Goal: Information Seeking & Learning: Learn about a topic

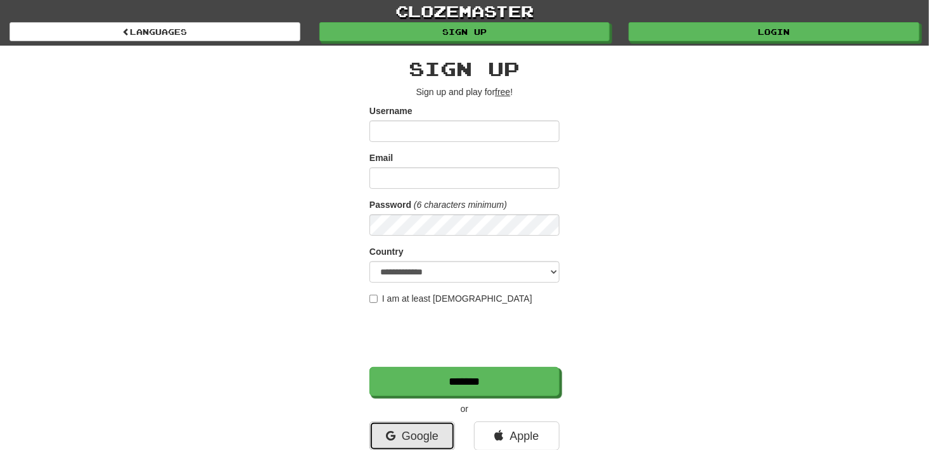
click at [426, 426] on link "Google" at bounding box center [412, 435] width 86 height 29
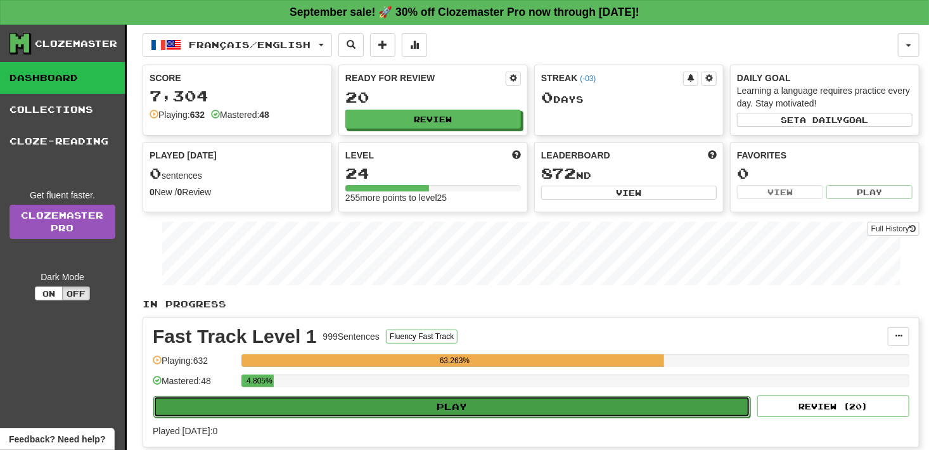
click at [406, 399] on button "Play" at bounding box center [451, 407] width 597 height 22
select select "**"
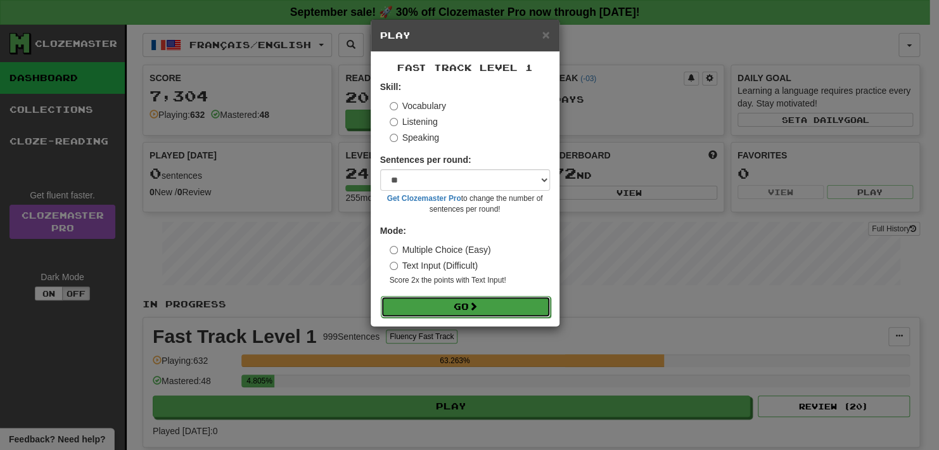
click at [470, 312] on button "Go" at bounding box center [466, 307] width 170 height 22
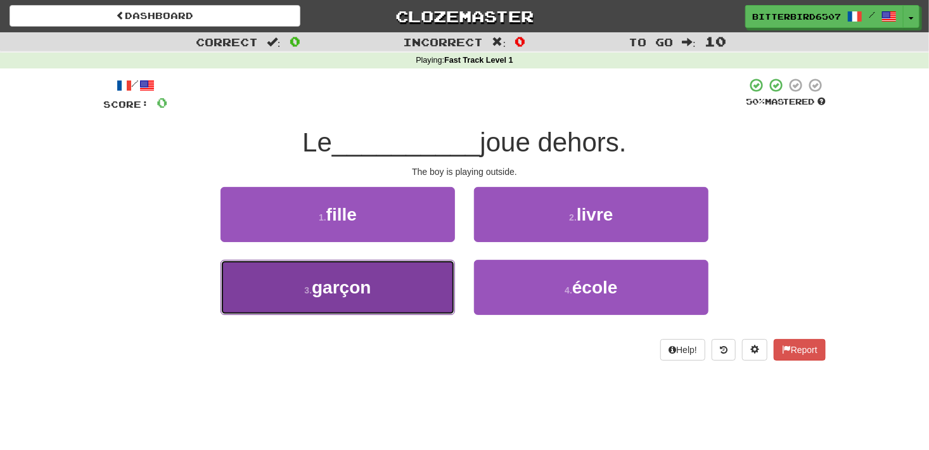
click at [357, 290] on span "garçon" at bounding box center [341, 288] width 59 height 20
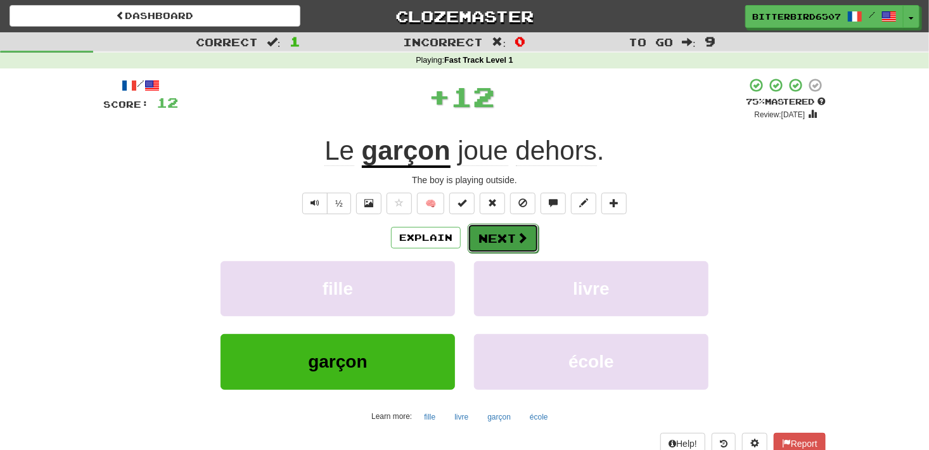
click at [480, 236] on button "Next" at bounding box center [503, 238] width 71 height 29
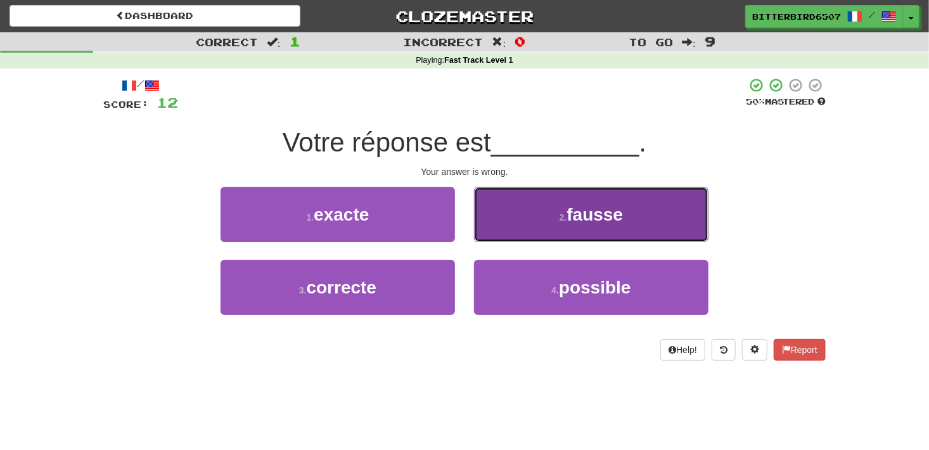
click at [553, 237] on button "2 . fausse" at bounding box center [591, 214] width 234 height 55
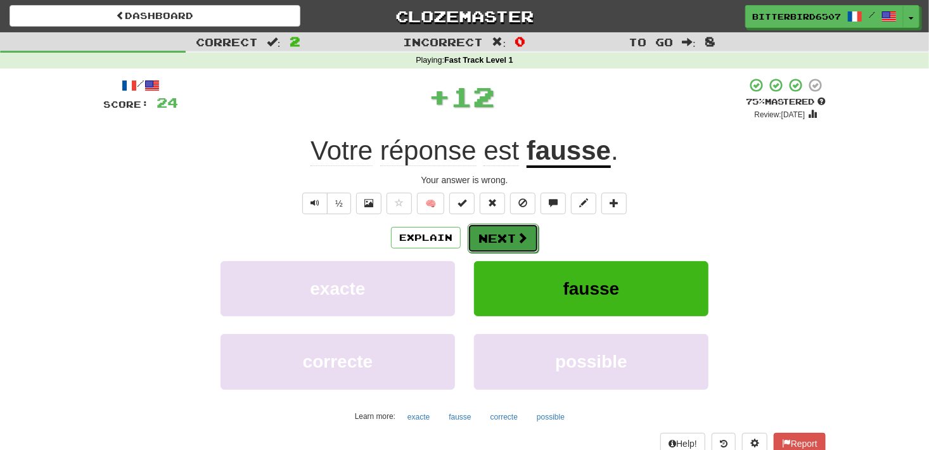
click at [508, 241] on button "Next" at bounding box center [503, 238] width 71 height 29
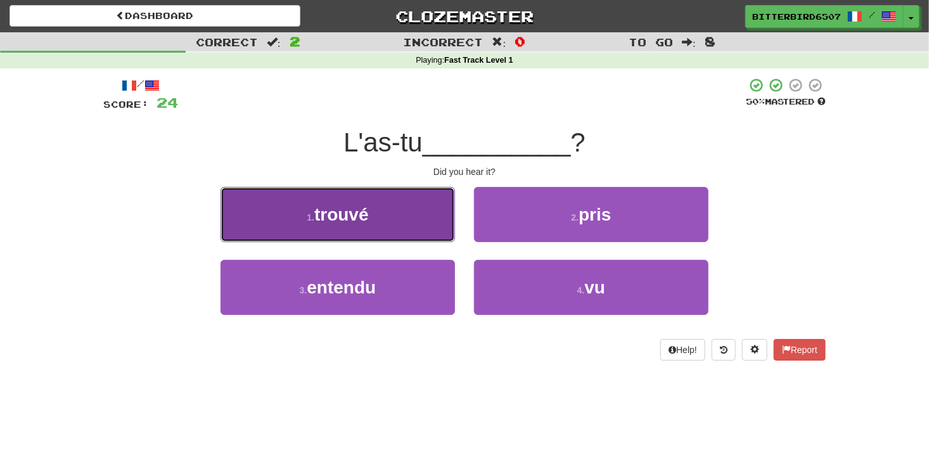
click at [418, 231] on button "1 . trouvé" at bounding box center [338, 214] width 234 height 55
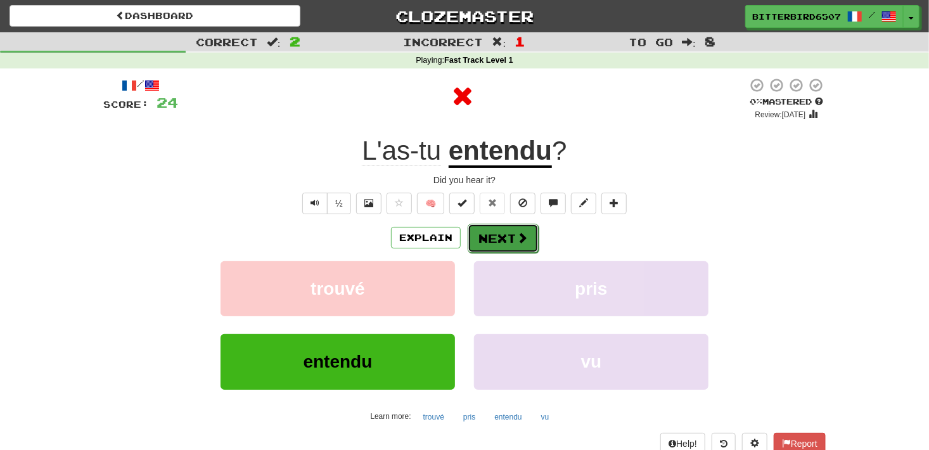
click at [525, 234] on span at bounding box center [521, 237] width 11 height 11
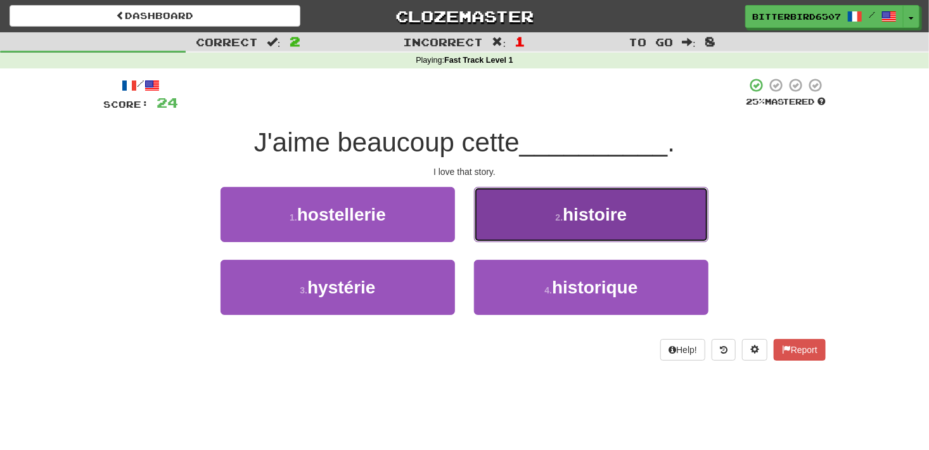
click at [508, 229] on button "2 . histoire" at bounding box center [591, 214] width 234 height 55
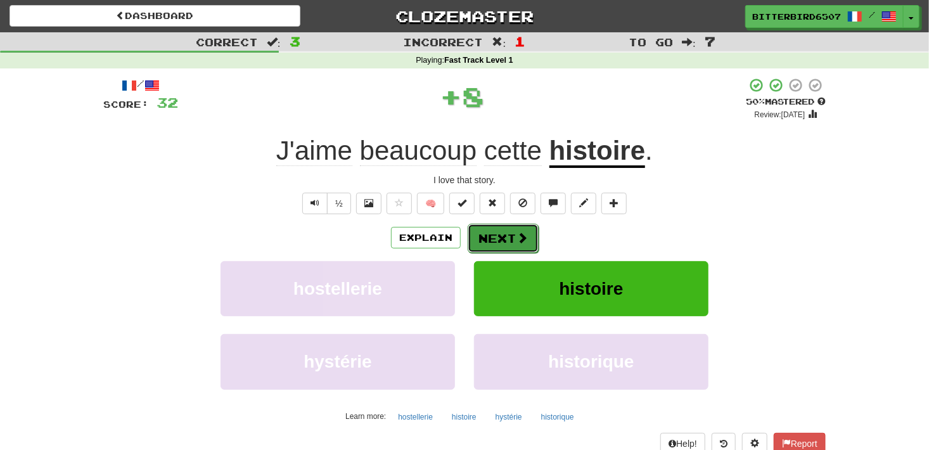
click at [507, 240] on button "Next" at bounding box center [503, 238] width 71 height 29
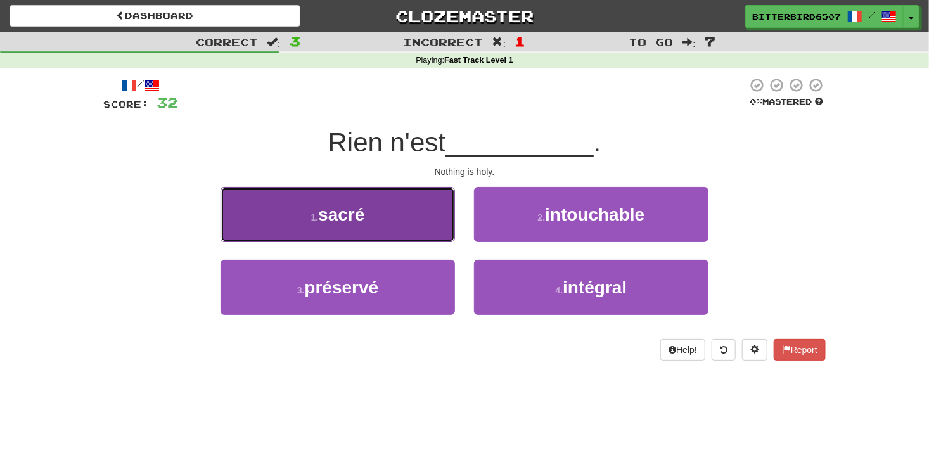
click at [428, 219] on button "1 . sacré" at bounding box center [338, 214] width 234 height 55
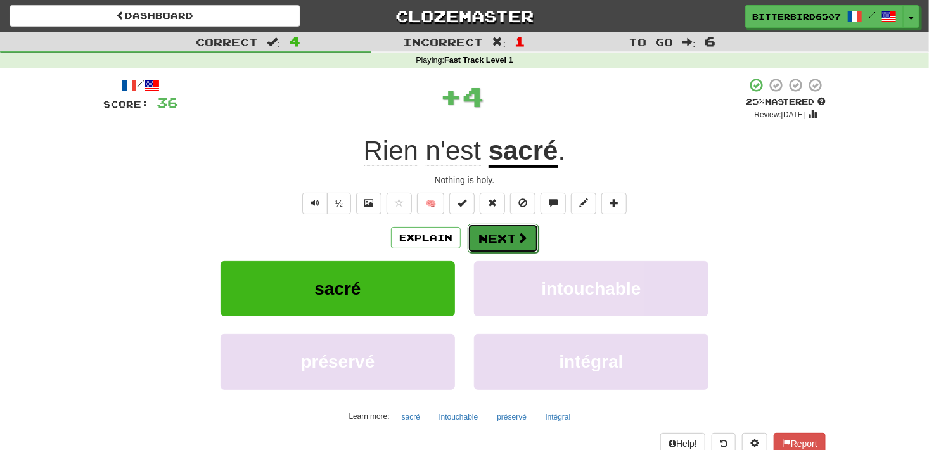
click at [503, 240] on button "Next" at bounding box center [503, 238] width 71 height 29
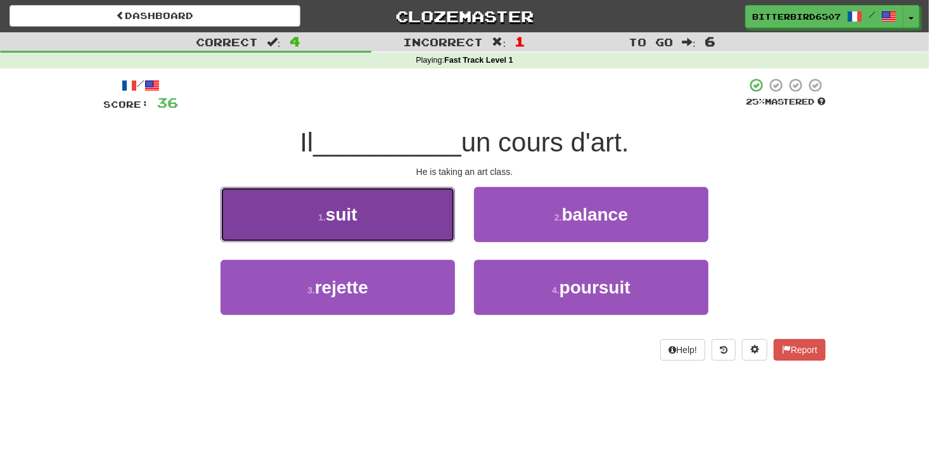
click at [409, 229] on button "1 . suit" at bounding box center [338, 214] width 234 height 55
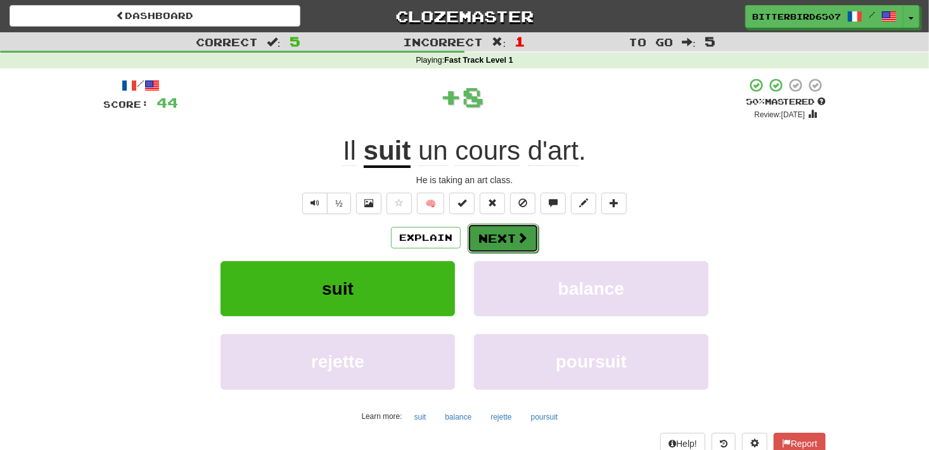
click at [493, 241] on button "Next" at bounding box center [503, 238] width 71 height 29
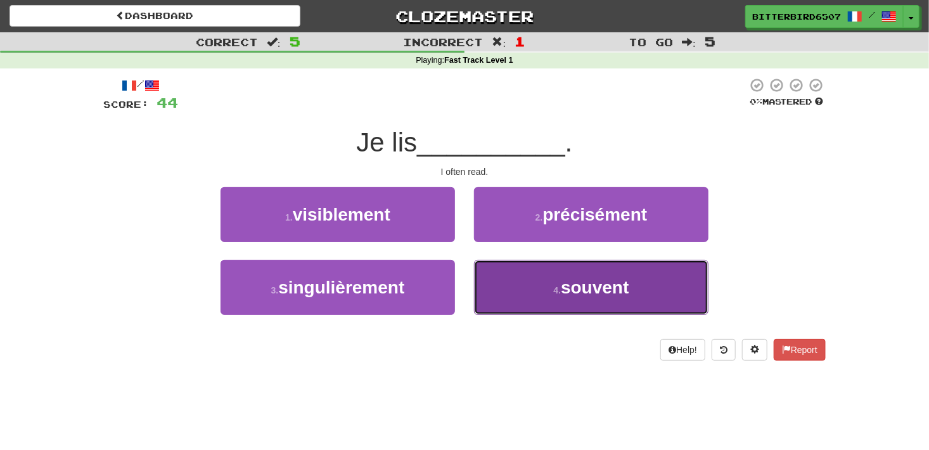
click at [518, 280] on button "4 . souvent" at bounding box center [591, 287] width 234 height 55
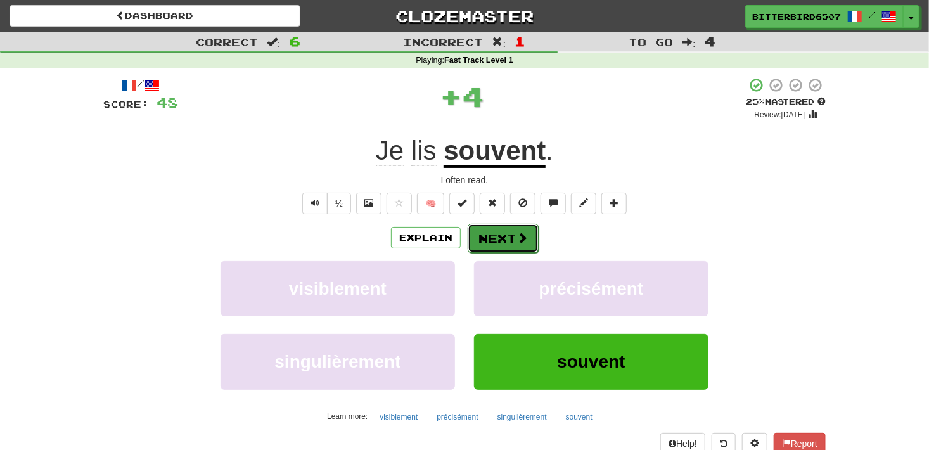
click at [501, 241] on button "Next" at bounding box center [503, 238] width 71 height 29
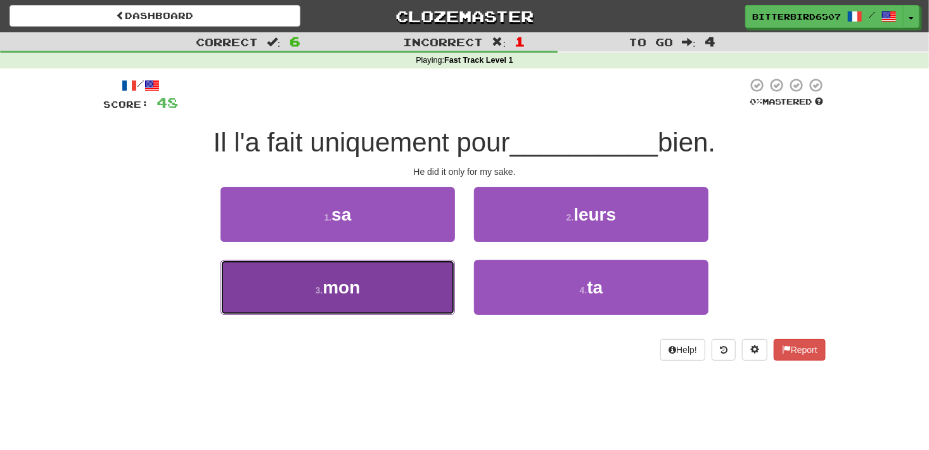
click at [408, 279] on button "3 . mon" at bounding box center [338, 287] width 234 height 55
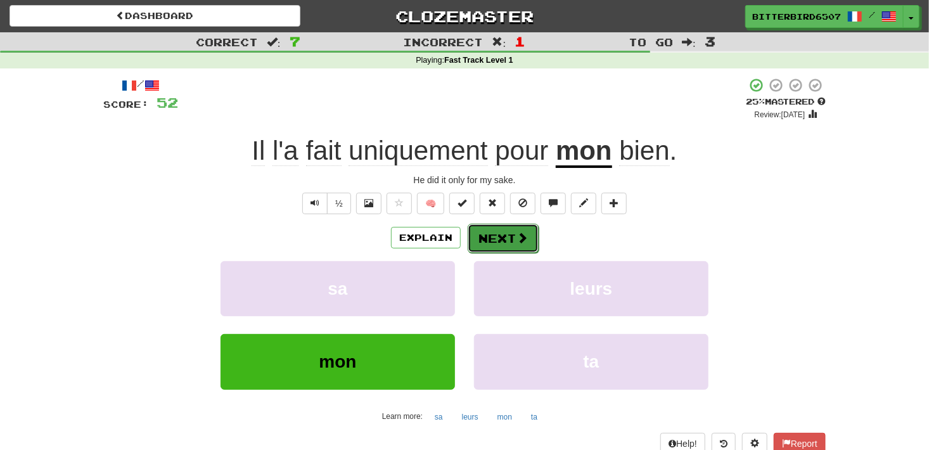
click at [497, 238] on button "Next" at bounding box center [503, 238] width 71 height 29
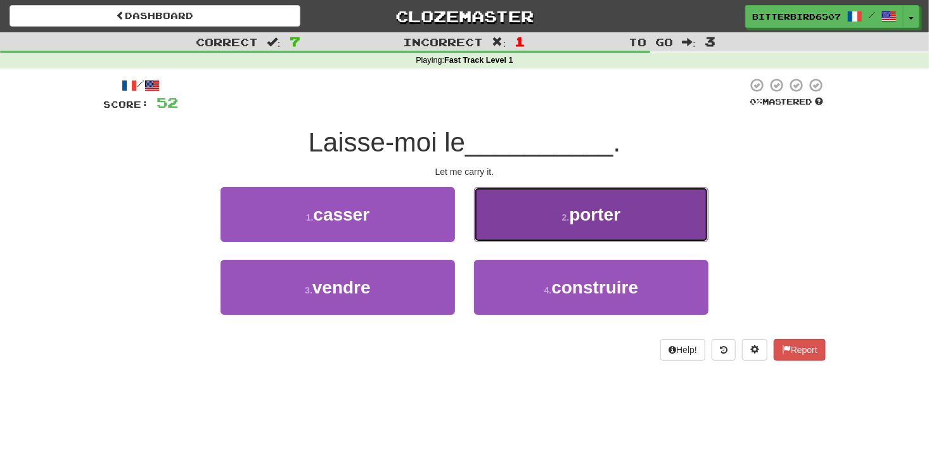
click at [538, 230] on button "2 . porter" at bounding box center [591, 214] width 234 height 55
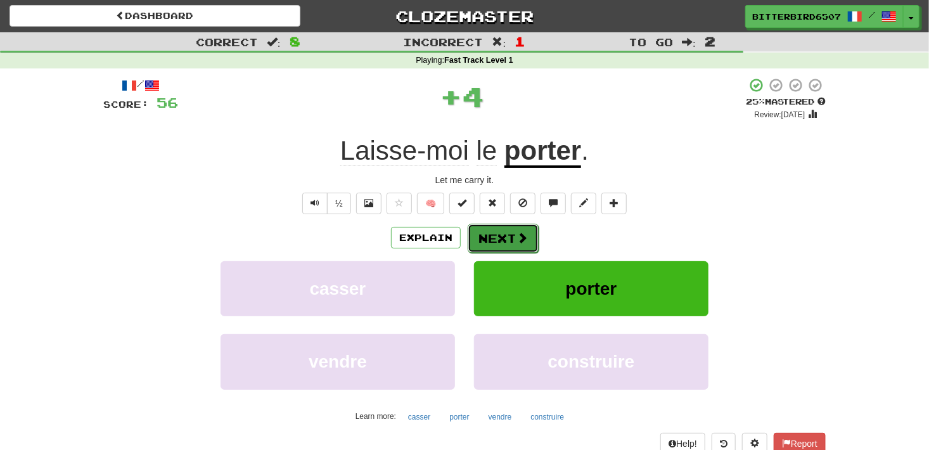
click at [499, 243] on button "Next" at bounding box center [503, 238] width 71 height 29
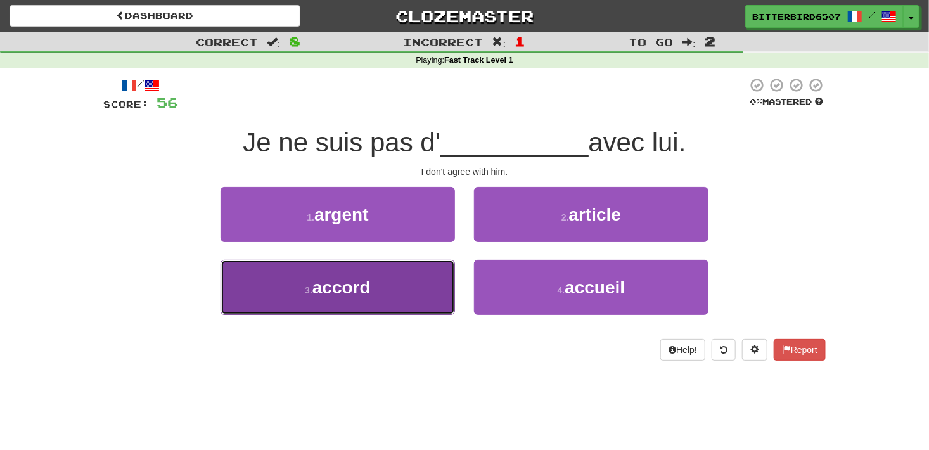
click at [409, 281] on button "3 . accord" at bounding box center [338, 287] width 234 height 55
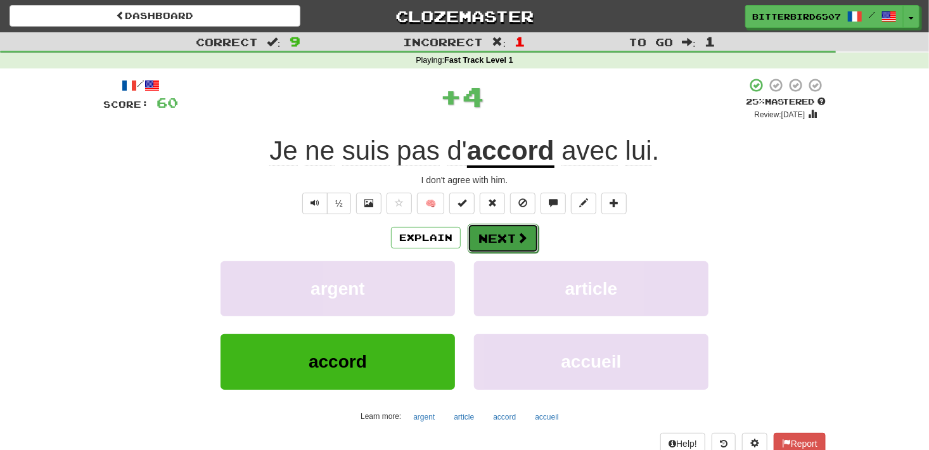
click at [508, 242] on button "Next" at bounding box center [503, 238] width 71 height 29
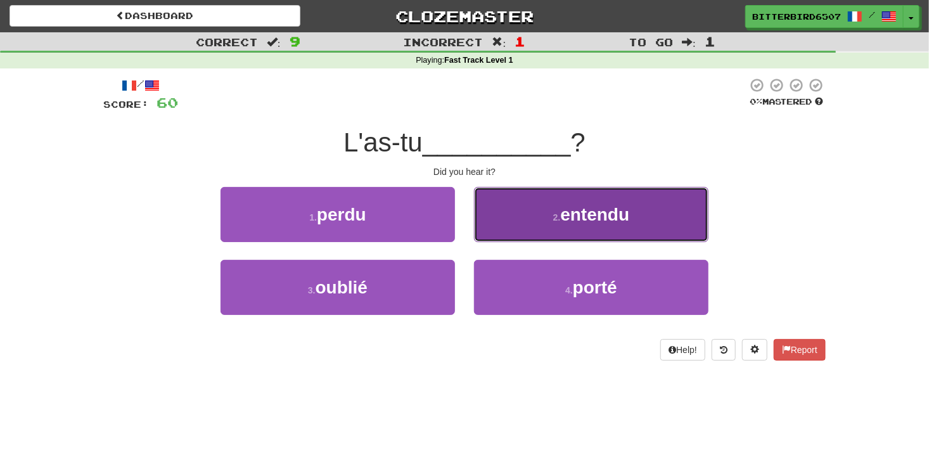
click at [551, 226] on button "2 . entendu" at bounding box center [591, 214] width 234 height 55
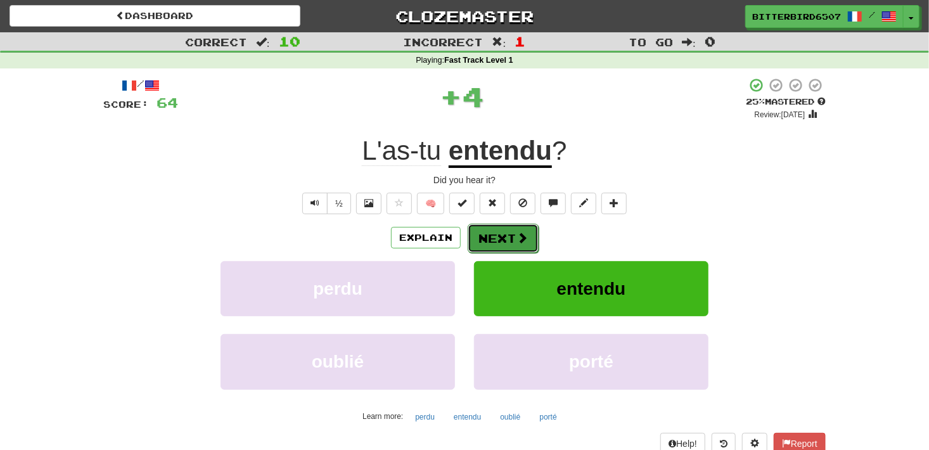
click at [499, 243] on button "Next" at bounding box center [503, 238] width 71 height 29
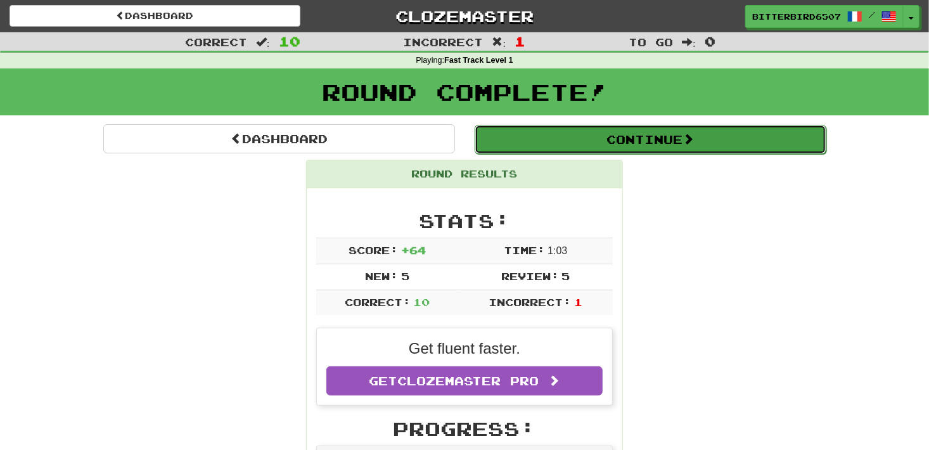
click at [609, 131] on button "Continue" at bounding box center [651, 139] width 352 height 29
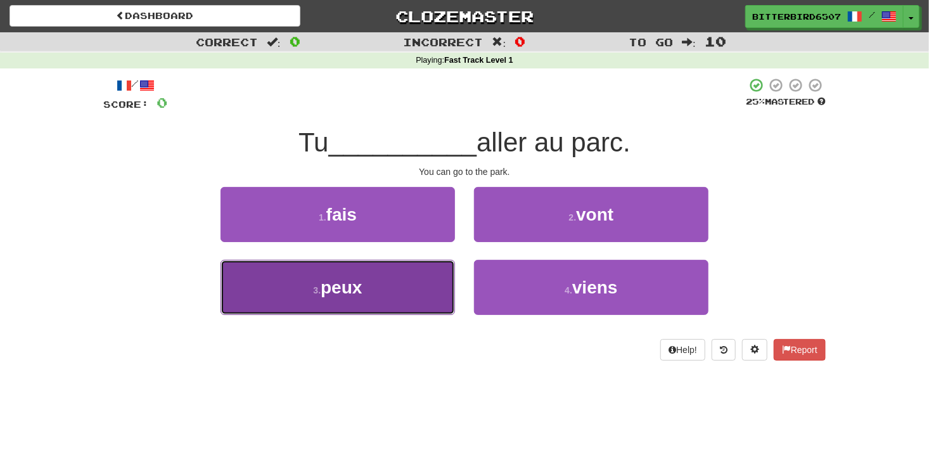
click at [409, 281] on button "3 . peux" at bounding box center [338, 287] width 234 height 55
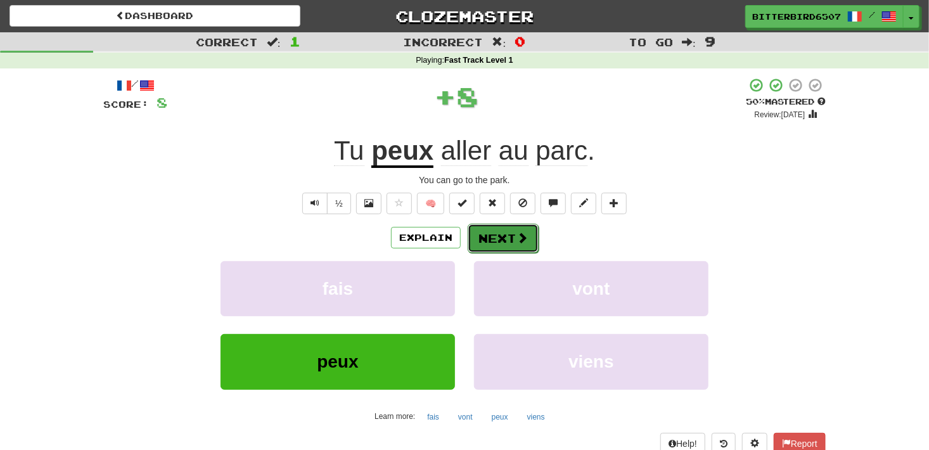
click at [470, 242] on button "Next" at bounding box center [503, 238] width 71 height 29
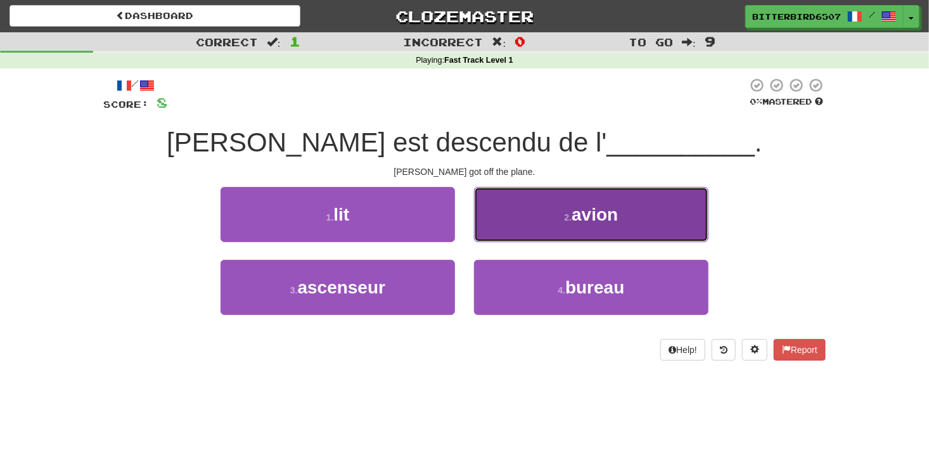
click at [511, 227] on button "2 . avion" at bounding box center [591, 214] width 234 height 55
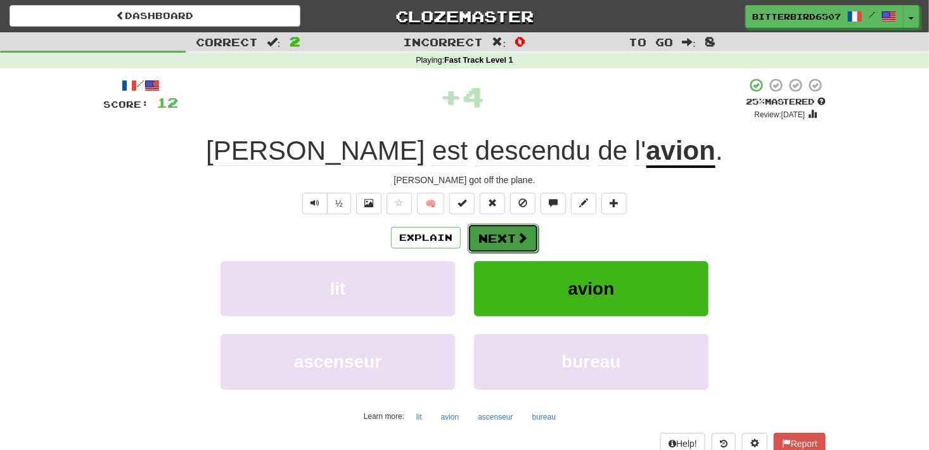
click at [503, 238] on button "Next" at bounding box center [503, 238] width 71 height 29
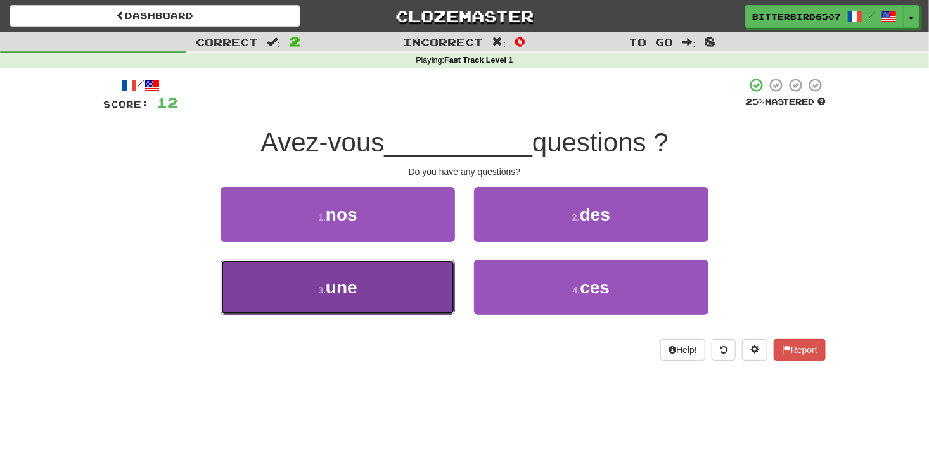
click at [437, 276] on button "3 . une" at bounding box center [338, 287] width 234 height 55
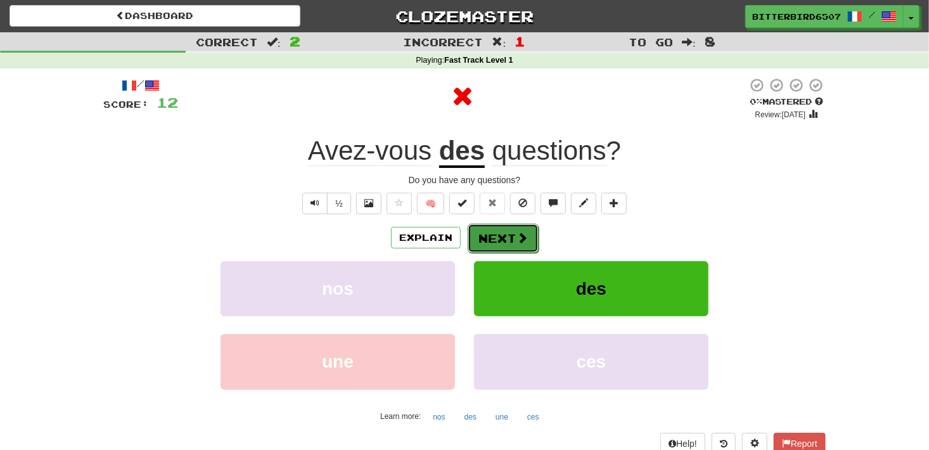
click at [501, 229] on button "Next" at bounding box center [503, 238] width 71 height 29
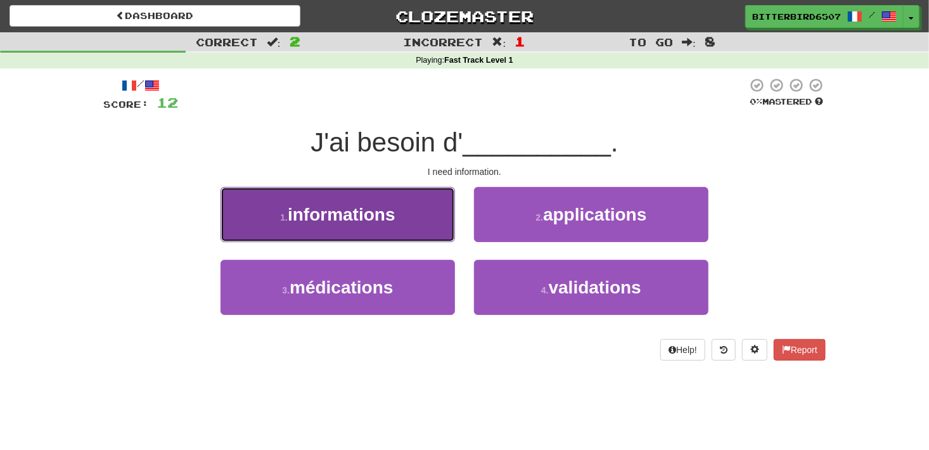
click at [423, 232] on button "1 . informations" at bounding box center [338, 214] width 234 height 55
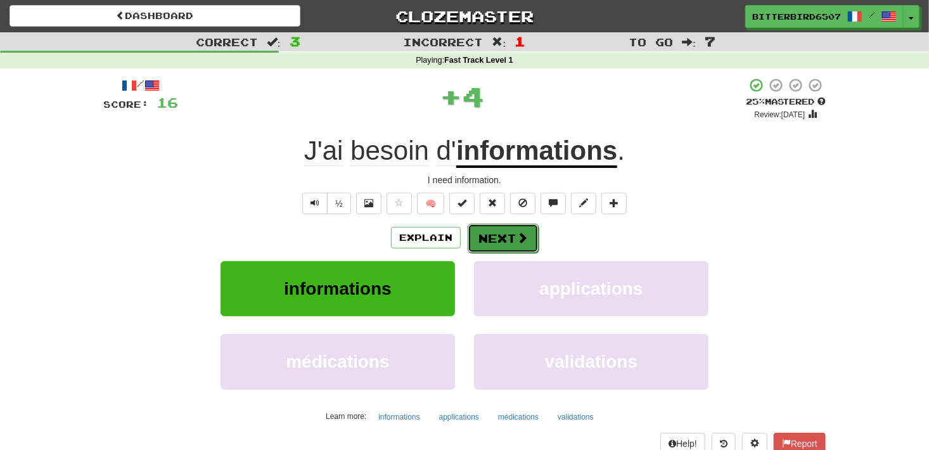
click at [501, 238] on button "Next" at bounding box center [503, 238] width 71 height 29
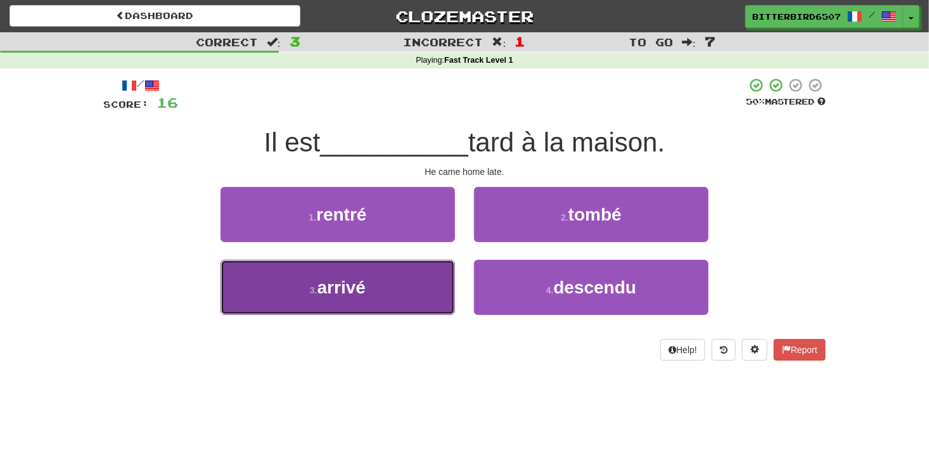
click at [407, 283] on button "3 . arrivé" at bounding box center [338, 287] width 234 height 55
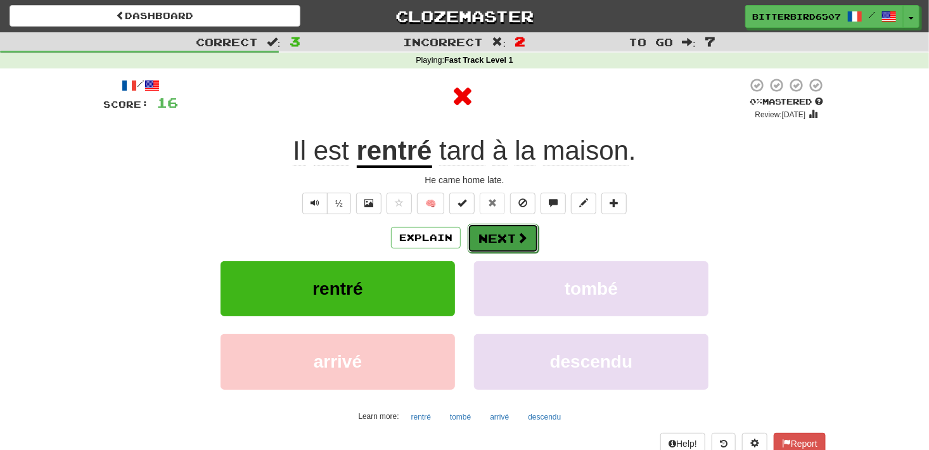
click at [505, 245] on button "Next" at bounding box center [503, 238] width 71 height 29
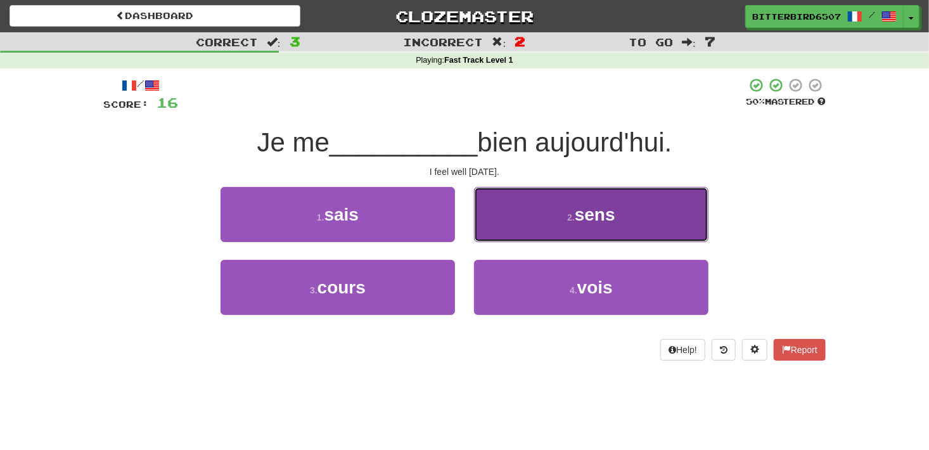
click at [547, 231] on button "2 . sens" at bounding box center [591, 214] width 234 height 55
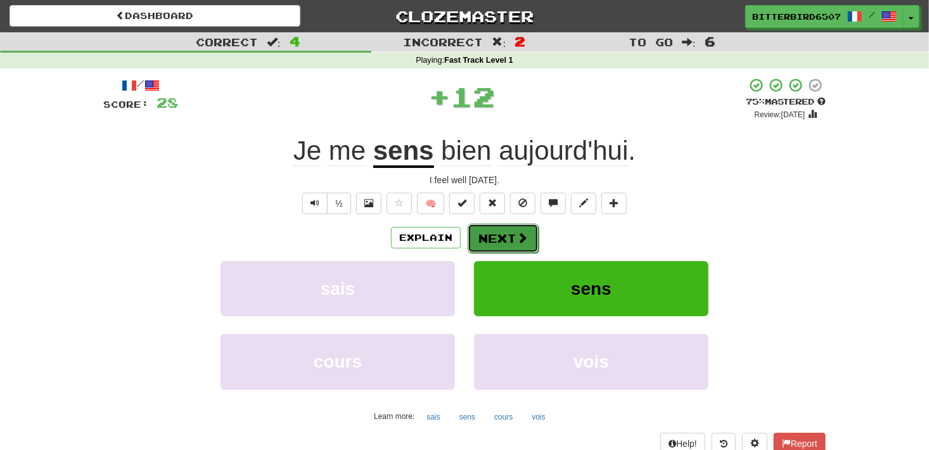
click at [506, 248] on button "Next" at bounding box center [503, 238] width 71 height 29
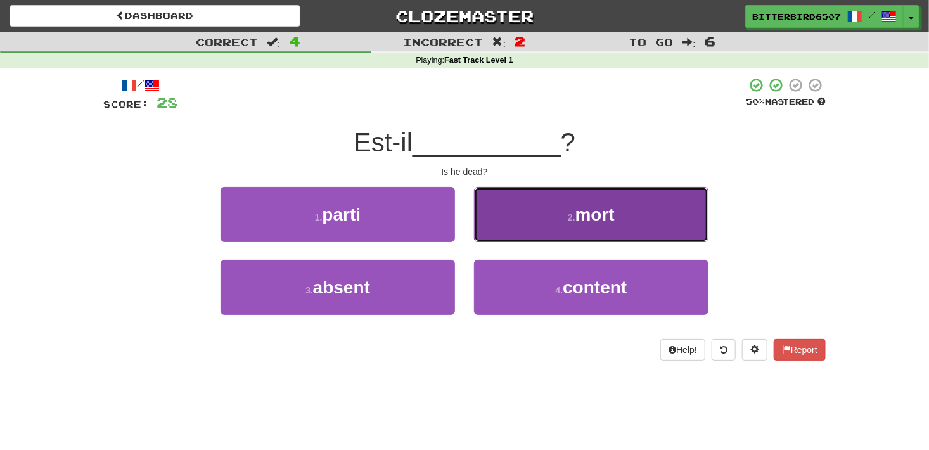
click at [565, 194] on button "2 . mort" at bounding box center [591, 214] width 234 height 55
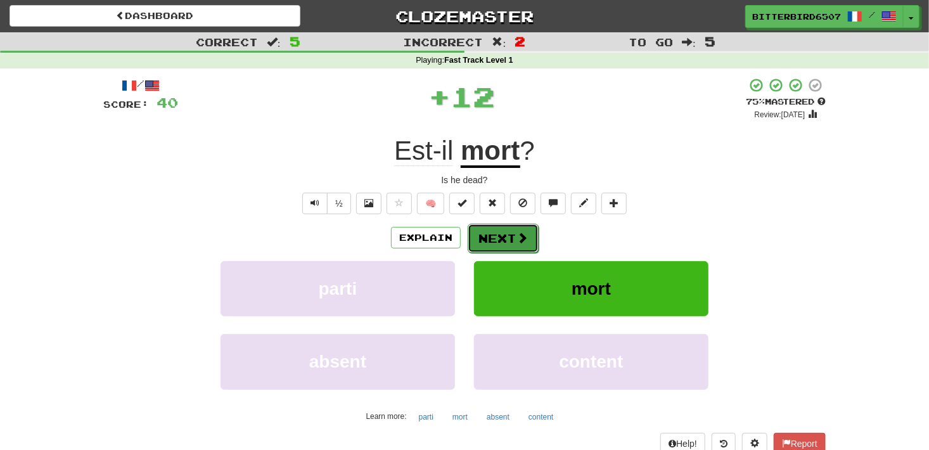
click at [511, 239] on button "Next" at bounding box center [503, 238] width 71 height 29
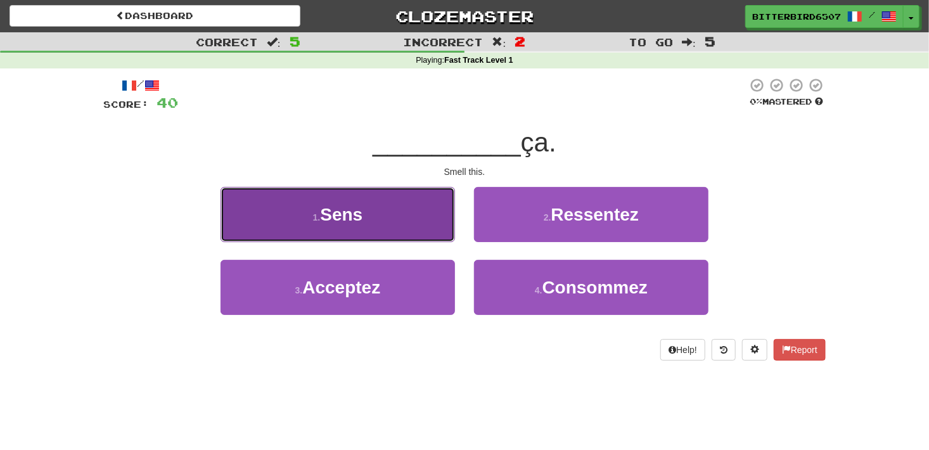
click at [422, 232] on button "1 . Sens" at bounding box center [338, 214] width 234 height 55
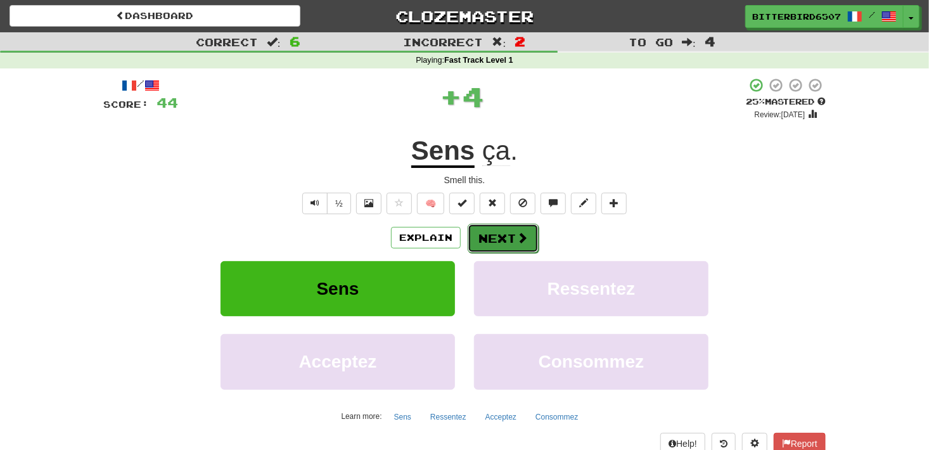
click at [507, 238] on button "Next" at bounding box center [503, 238] width 71 height 29
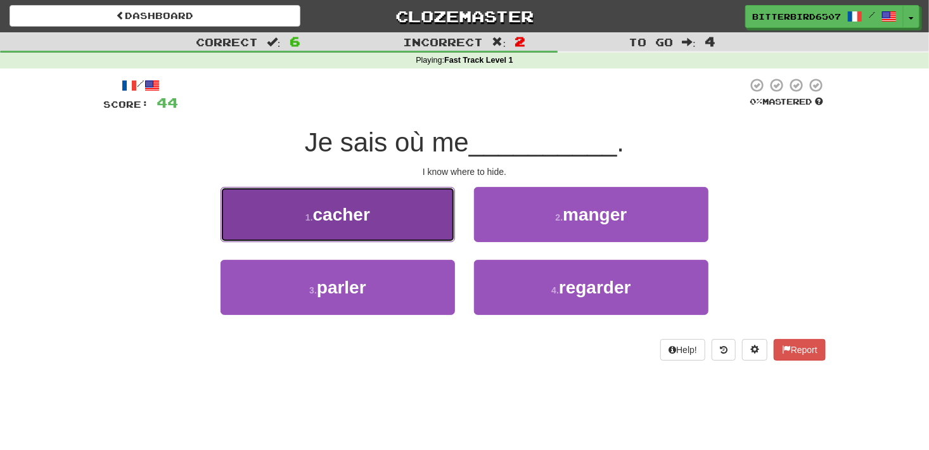
click at [411, 211] on button "1 . cacher" at bounding box center [338, 214] width 234 height 55
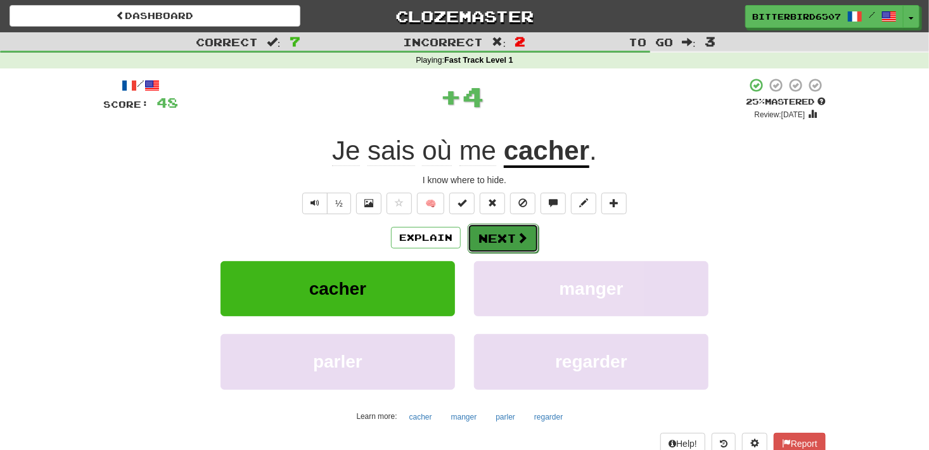
click at [494, 233] on button "Next" at bounding box center [503, 238] width 71 height 29
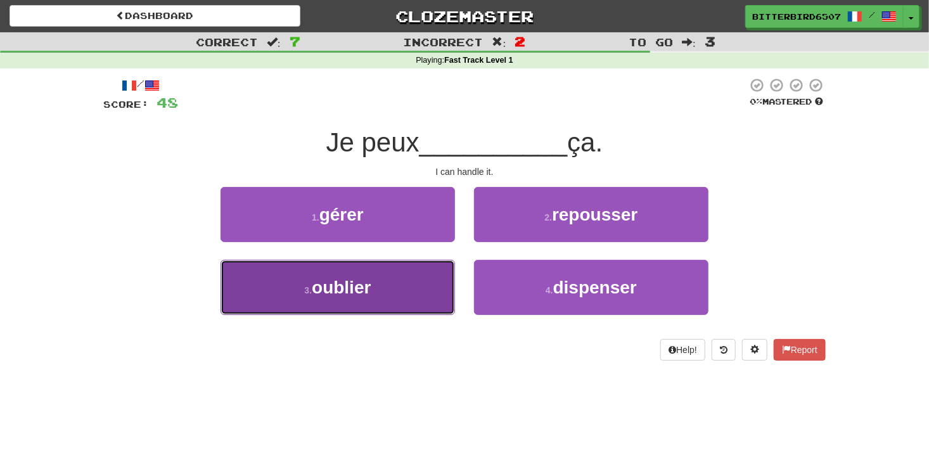
click at [413, 269] on button "3 . oublier" at bounding box center [338, 287] width 234 height 55
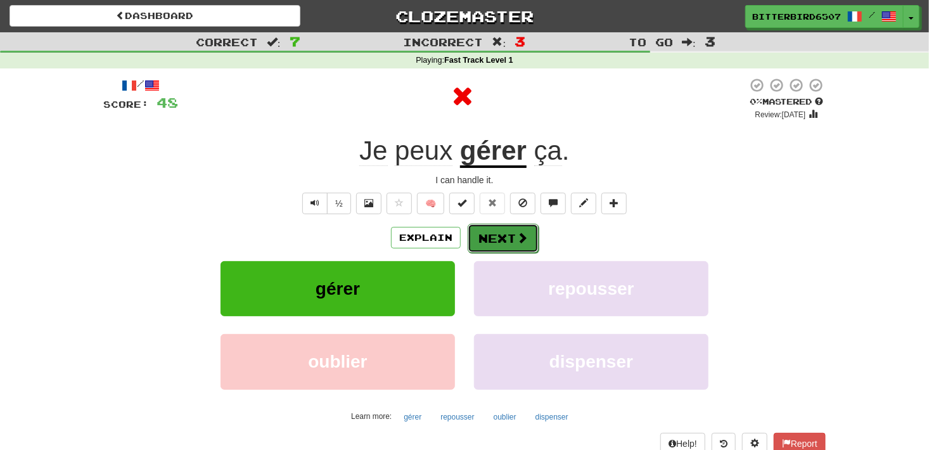
click at [490, 245] on button "Next" at bounding box center [503, 238] width 71 height 29
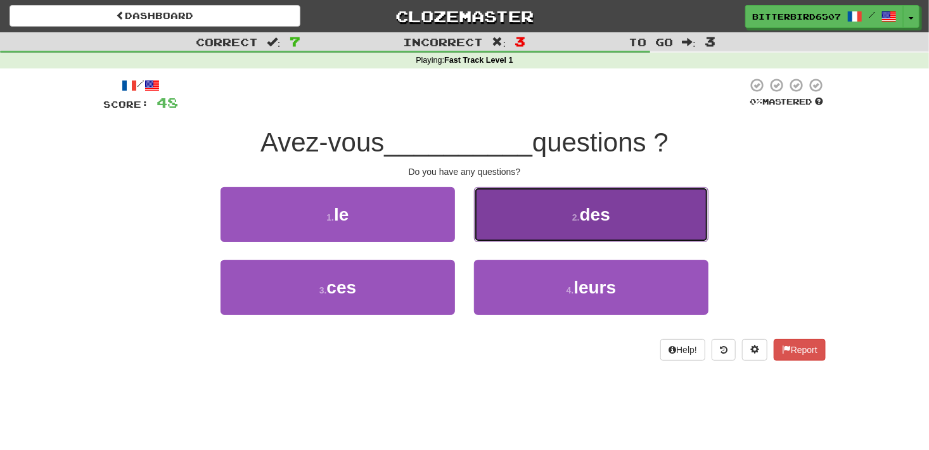
click at [531, 226] on button "2 . des" at bounding box center [591, 214] width 234 height 55
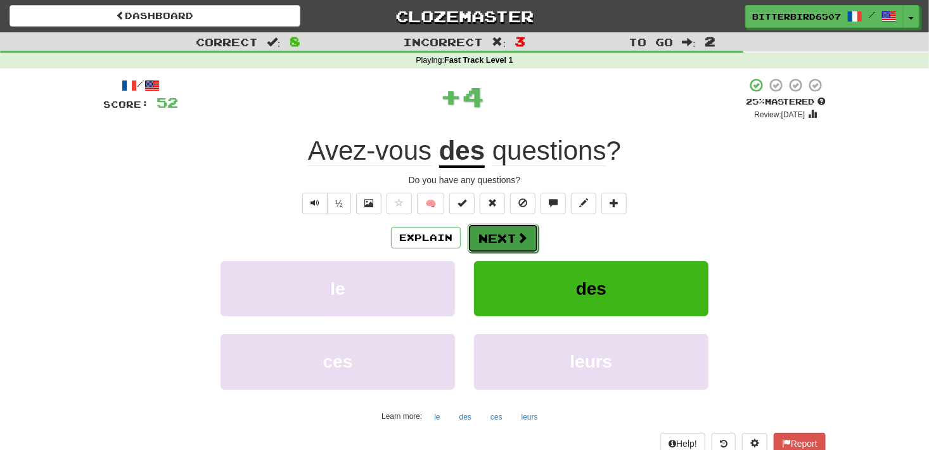
click at [508, 226] on button "Next" at bounding box center [503, 238] width 71 height 29
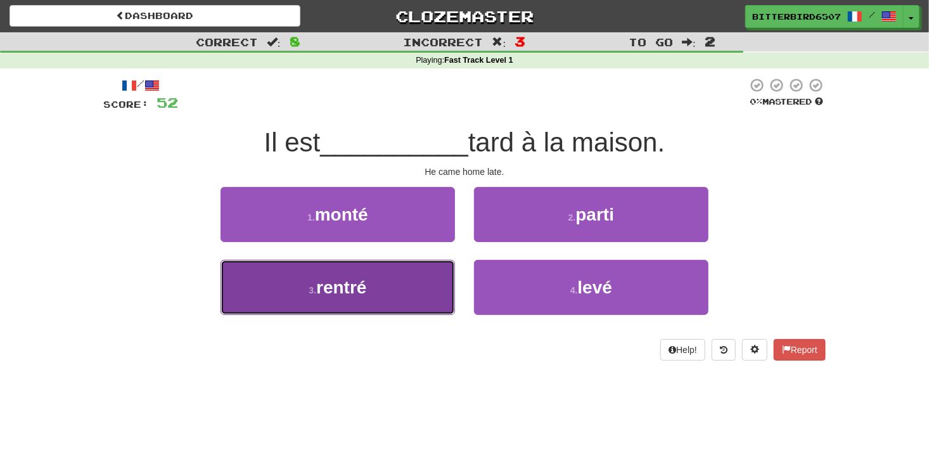
click at [421, 290] on button "3 . rentré" at bounding box center [338, 287] width 234 height 55
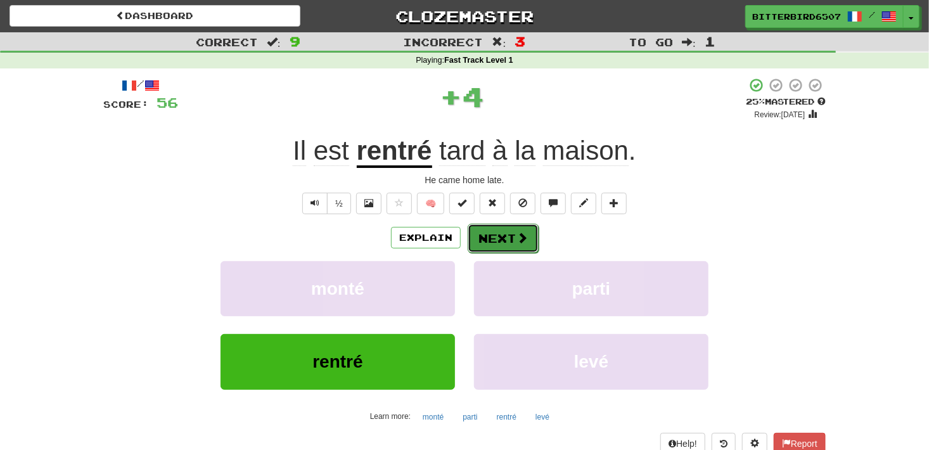
click at [508, 242] on button "Next" at bounding box center [503, 238] width 71 height 29
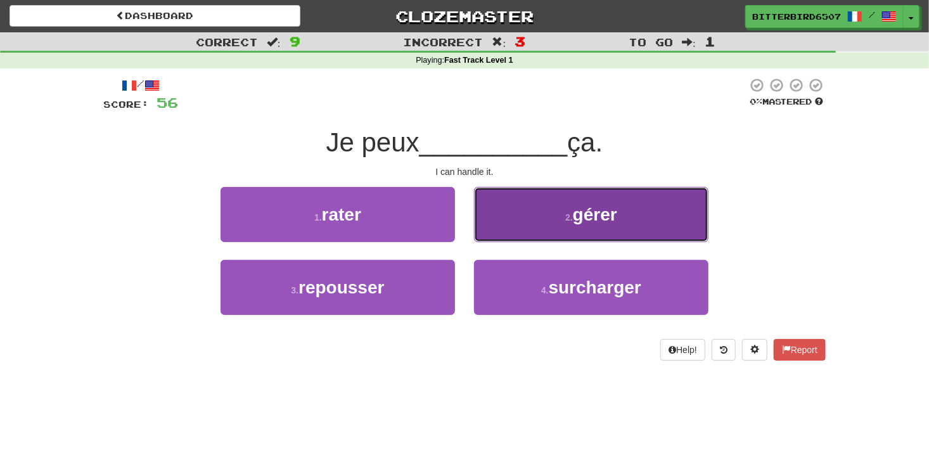
click at [493, 230] on button "2 . gérer" at bounding box center [591, 214] width 234 height 55
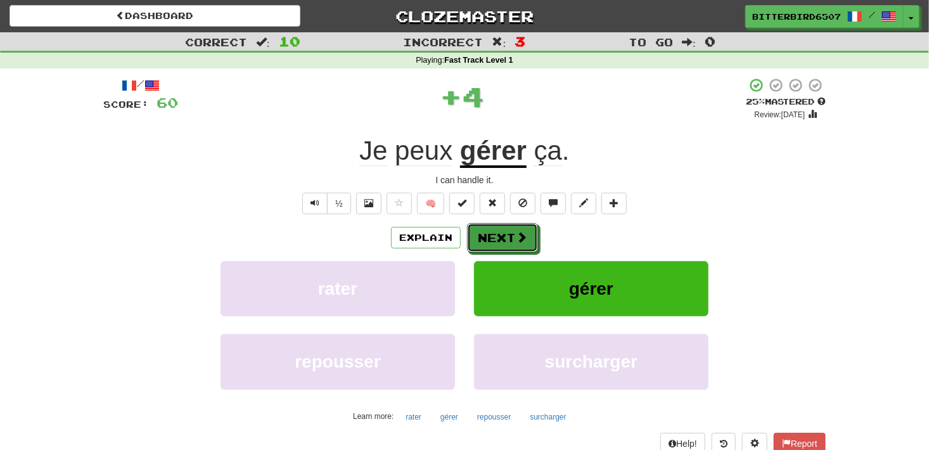
click at [493, 230] on button "Next" at bounding box center [502, 237] width 71 height 29
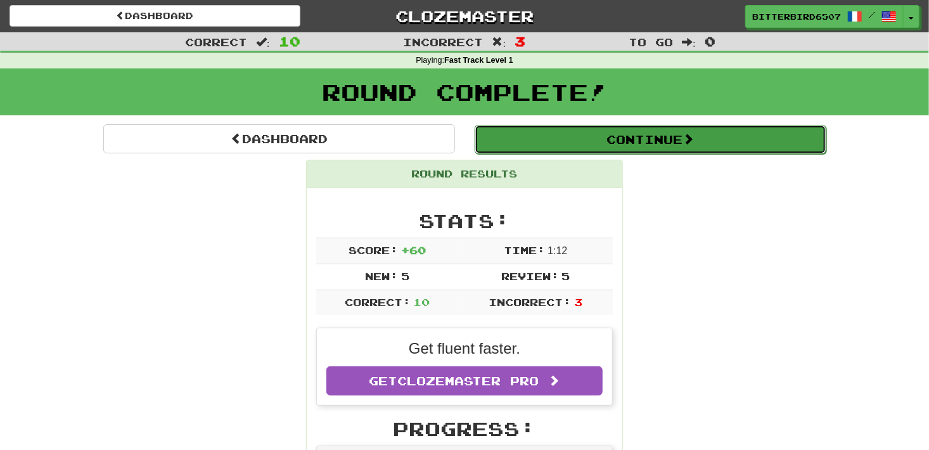
click at [553, 138] on button "Continue" at bounding box center [651, 139] width 352 height 29
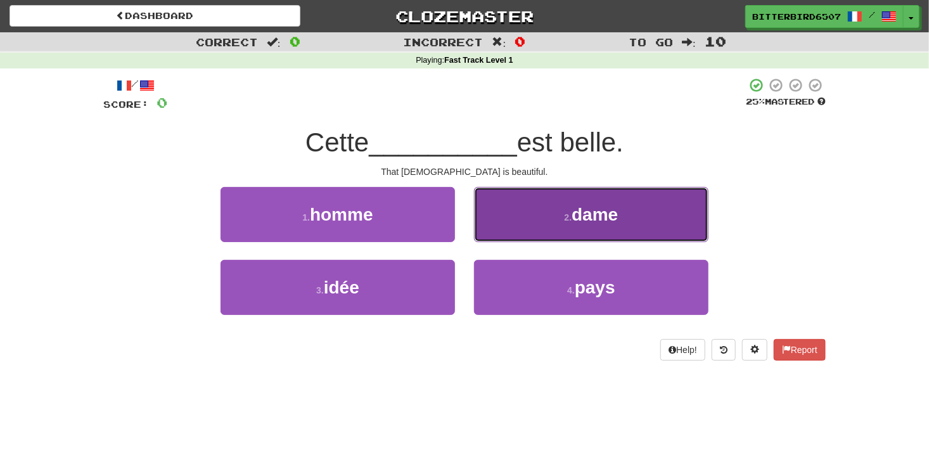
click at [503, 214] on button "2 . dame" at bounding box center [591, 214] width 234 height 55
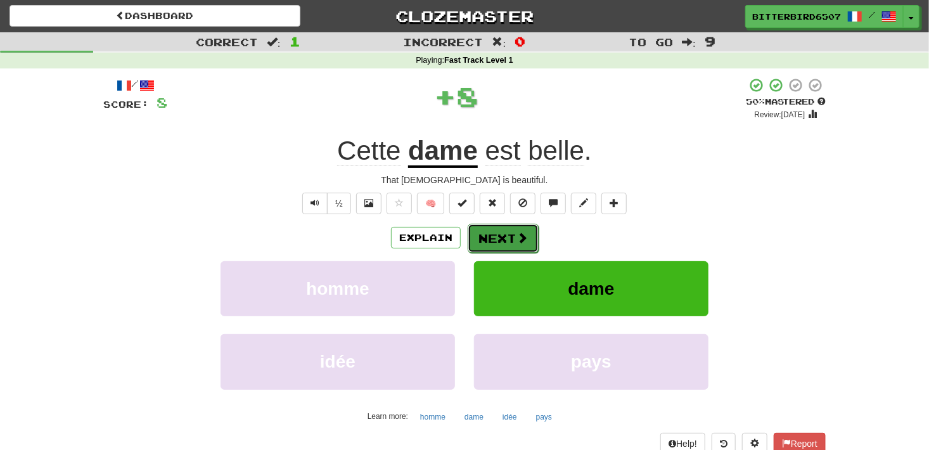
click at [499, 230] on button "Next" at bounding box center [503, 238] width 71 height 29
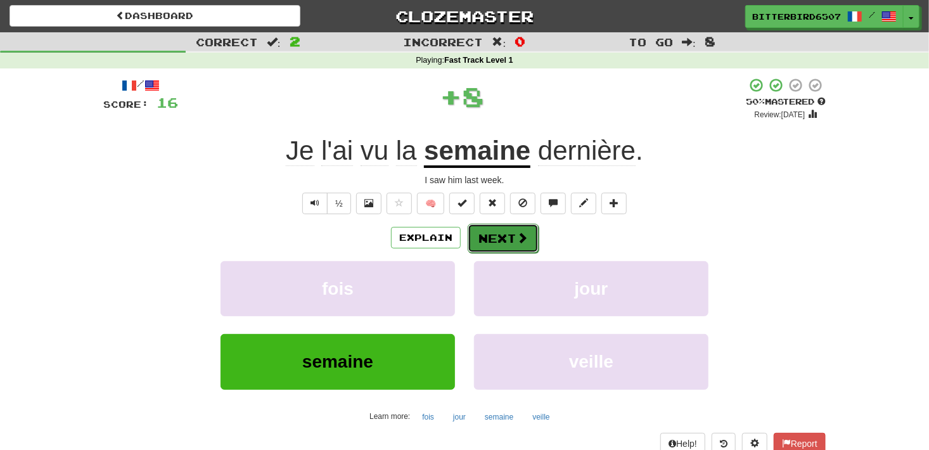
click at [526, 232] on span at bounding box center [521, 237] width 11 height 11
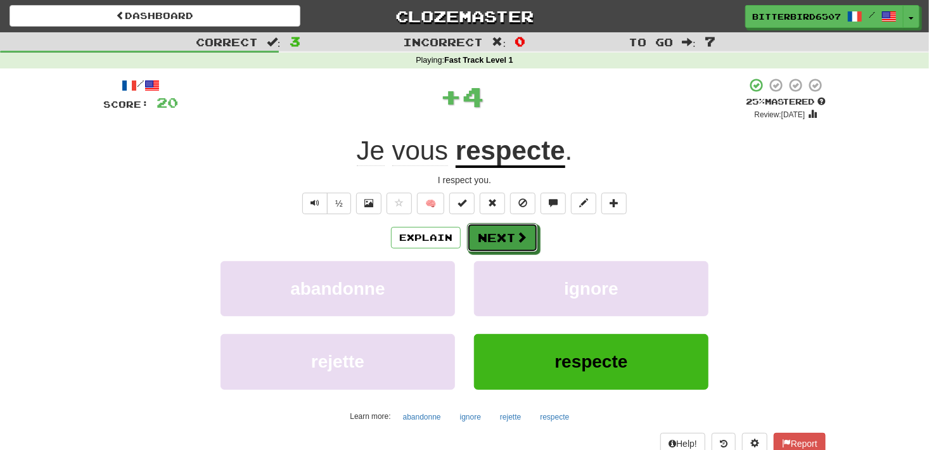
click at [526, 232] on span at bounding box center [521, 236] width 11 height 11
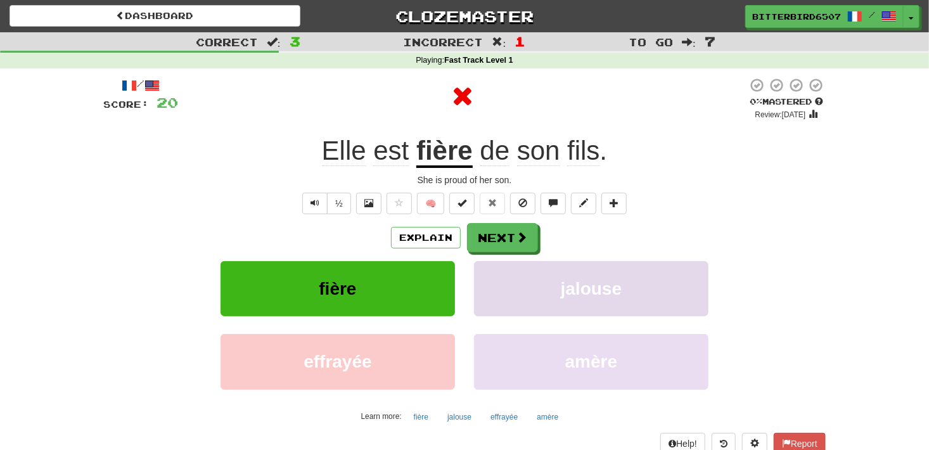
click at [495, 223] on div "Explain Next" at bounding box center [464, 237] width 722 height 29
click at [500, 232] on button "Next" at bounding box center [503, 238] width 71 height 29
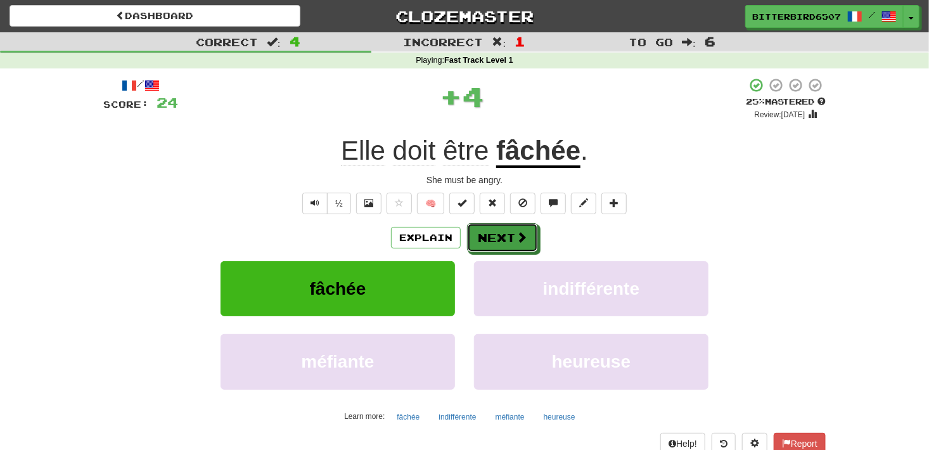
click at [500, 232] on button "Next" at bounding box center [502, 237] width 71 height 29
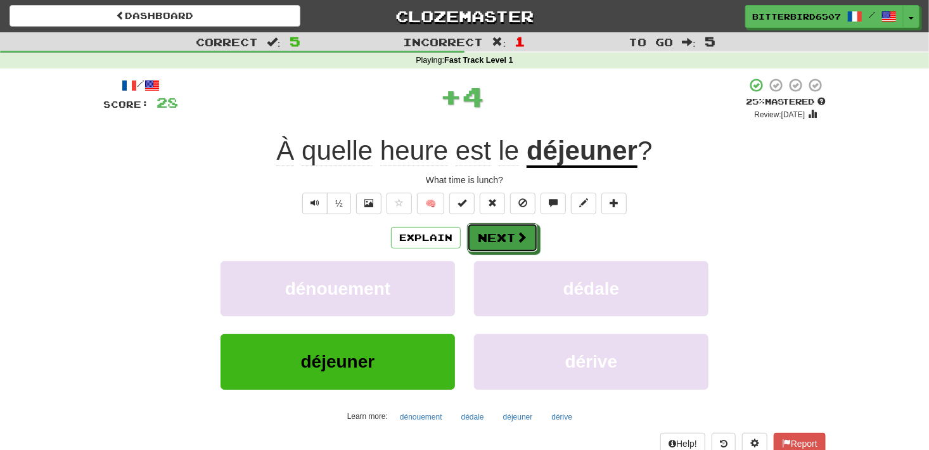
click at [500, 232] on button "Next" at bounding box center [502, 237] width 71 height 29
